Goal: Information Seeking & Learning: Find specific page/section

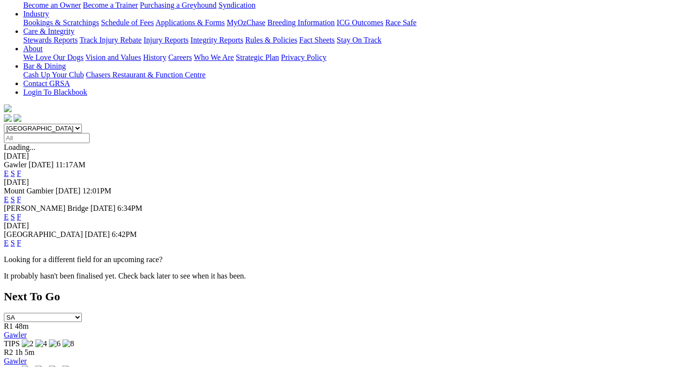
scroll to position [194, 0]
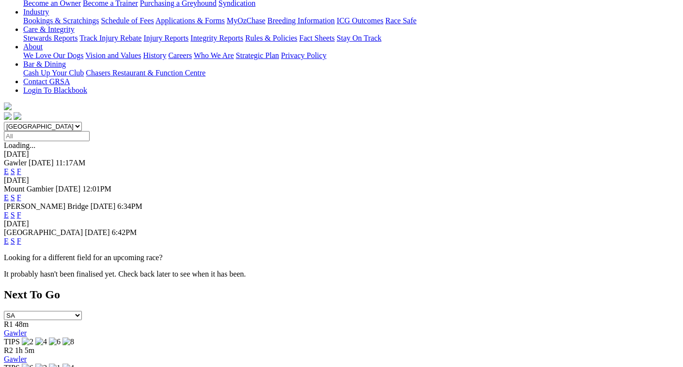
click at [21, 237] on link "F" at bounding box center [19, 241] width 4 height 8
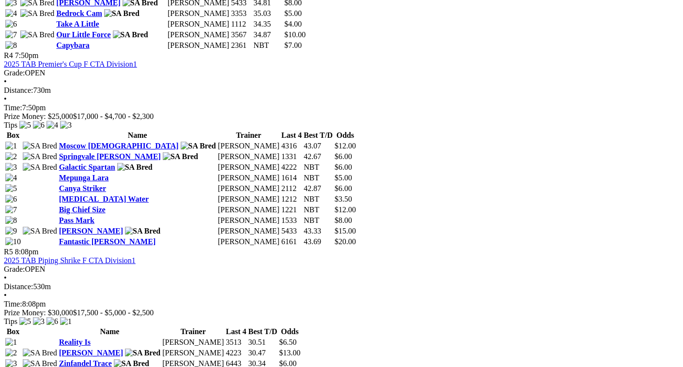
scroll to position [968, 0]
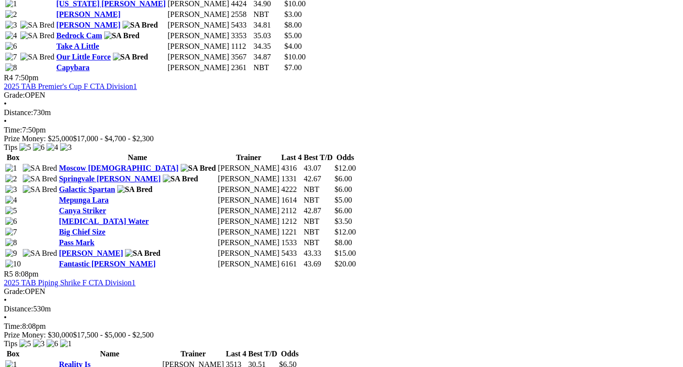
scroll to position [968, 0]
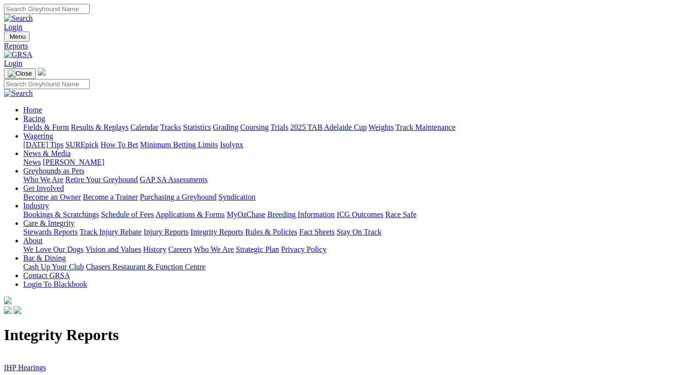
click at [44, 363] on link "IHP Hearings" at bounding box center [25, 367] width 42 height 8
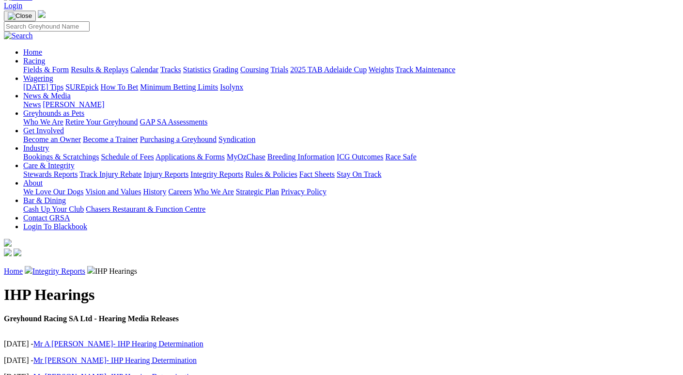
scroll to position [48, 0]
